Goal: Find specific page/section: Find specific page/section

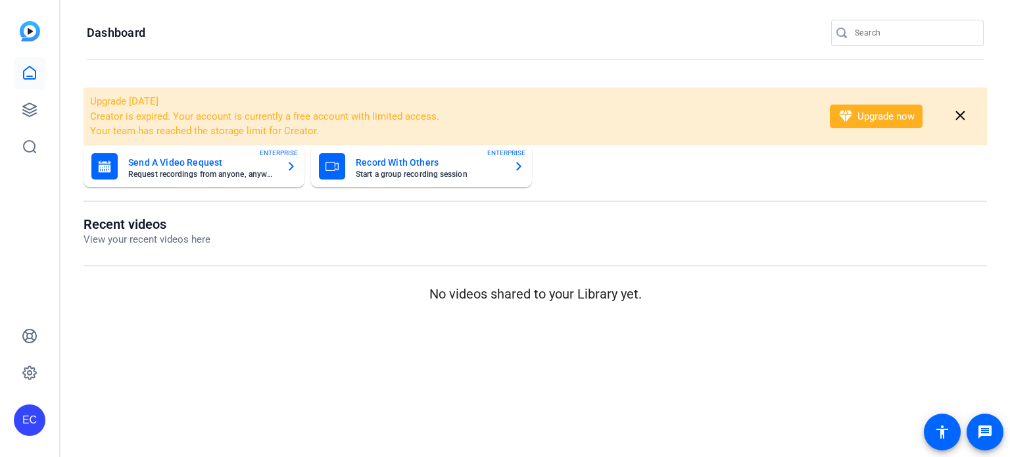
click at [853, 32] on div at bounding box center [843, 32] width 24 height 13
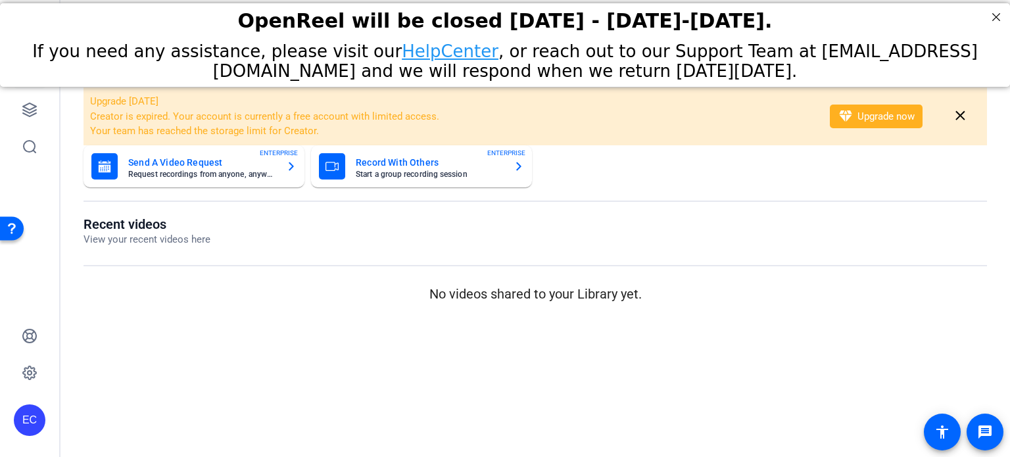
type input "[PERSON_NAME]"
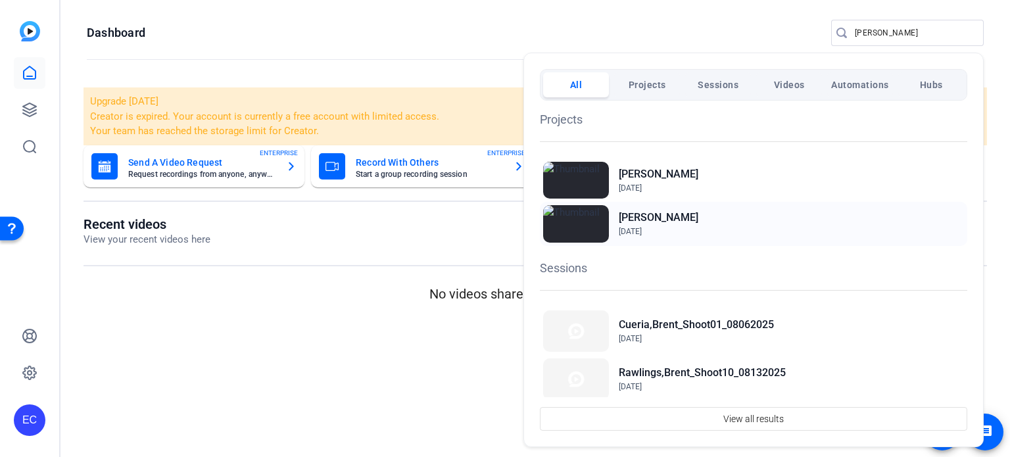
click at [681, 227] on div "[PERSON_NAME] [DATE]" at bounding box center [753, 223] width 427 height 43
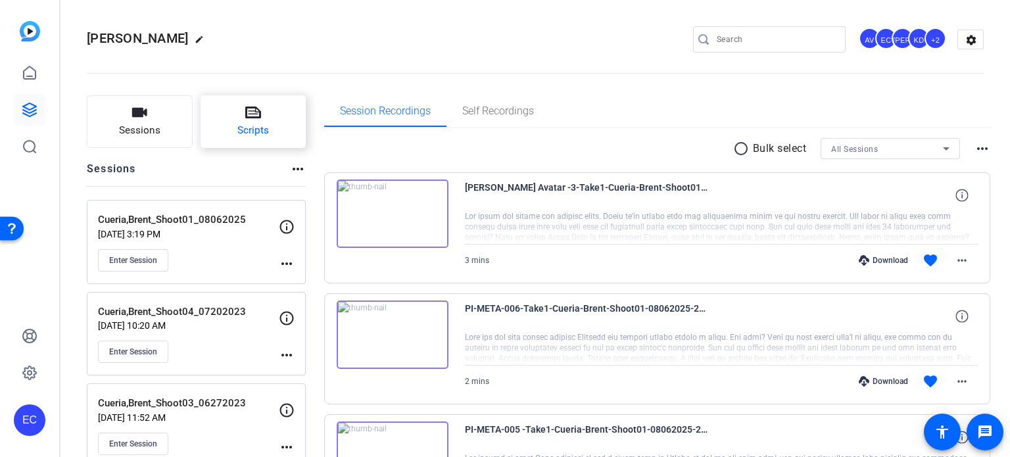
click at [251, 129] on span "Scripts" at bounding box center [253, 130] width 32 height 15
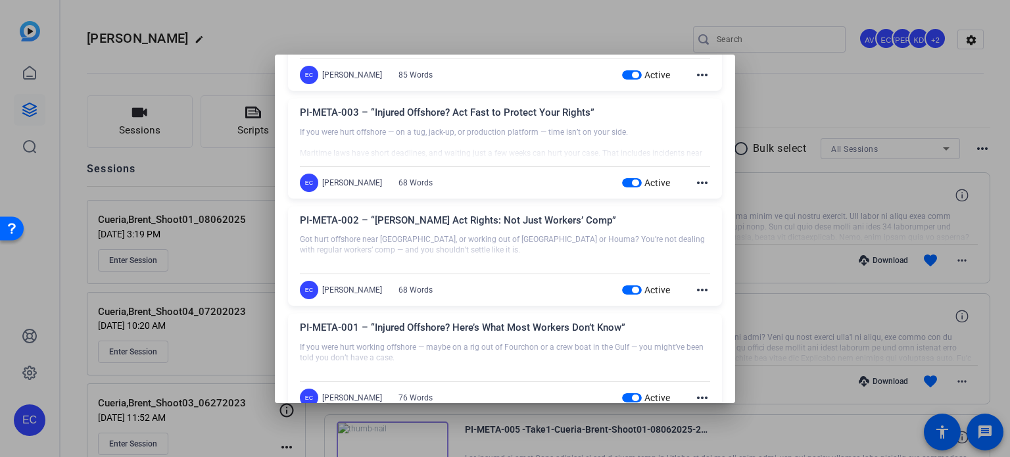
scroll to position [658, 0]
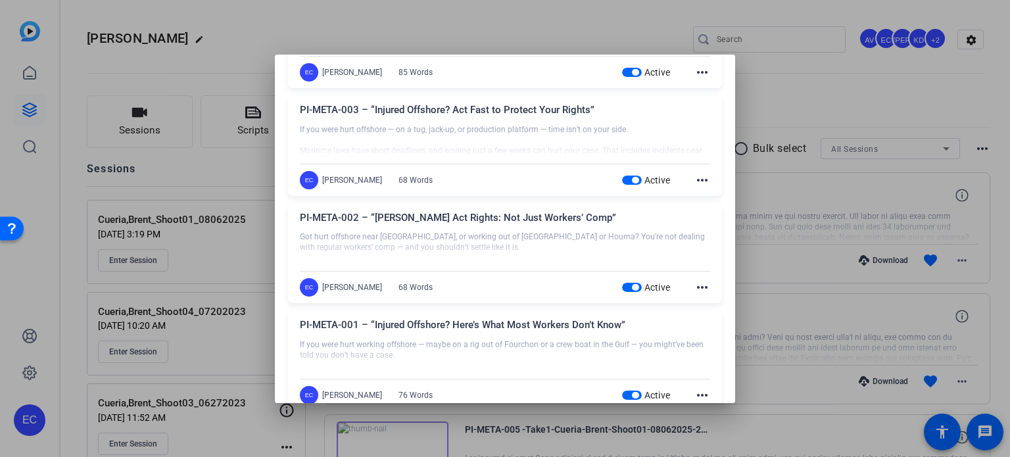
click at [696, 288] on mat-icon "more_horiz" at bounding box center [702, 287] width 16 height 16
click at [696, 300] on button "Edit" at bounding box center [725, 306] width 74 height 16
